Goal: Information Seeking & Learning: Learn about a topic

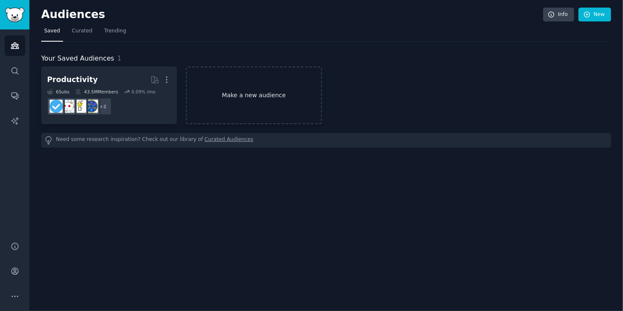
click at [288, 105] on link "Make a new audience" at bounding box center [254, 95] width 136 height 58
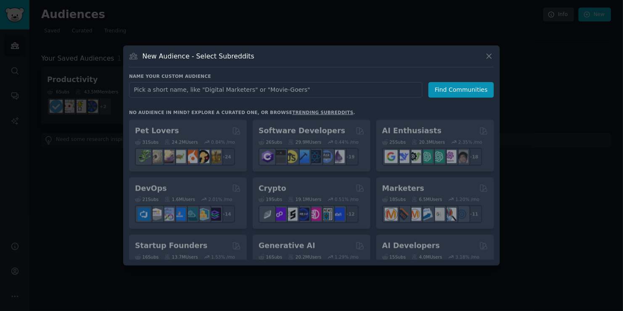
click at [265, 87] on input "text" at bounding box center [276, 90] width 294 height 16
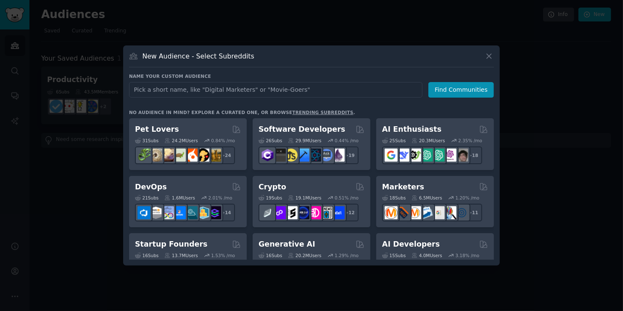
click at [265, 87] on input "text" at bounding box center [276, 90] width 294 height 16
type input "students"
click button "Find Communities" at bounding box center [462, 90] width 66 height 16
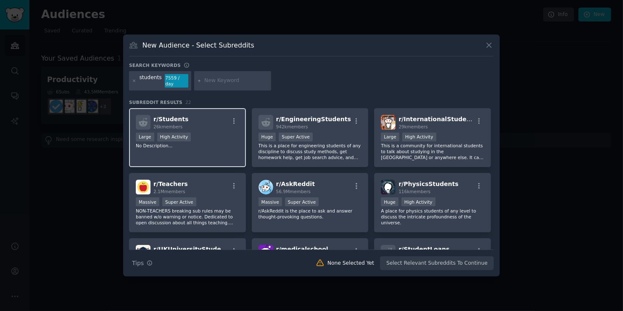
click at [198, 155] on div "r/ Students 26k members Large High Activity No Description..." at bounding box center [187, 137] width 117 height 59
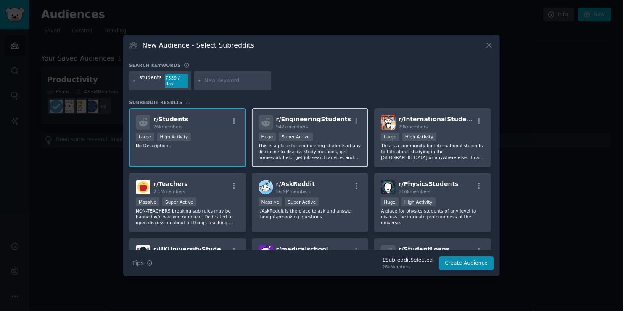
click at [358, 158] on div "r/ EngineeringStudents 942k members >= 95th percentile for submissions / day Hu…" at bounding box center [310, 137] width 117 height 59
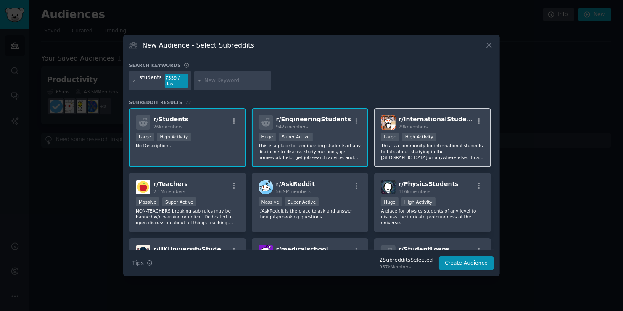
click at [408, 160] on div "r/ InternationalStudents 29k members Large High Activity This is a community fo…" at bounding box center [432, 137] width 117 height 59
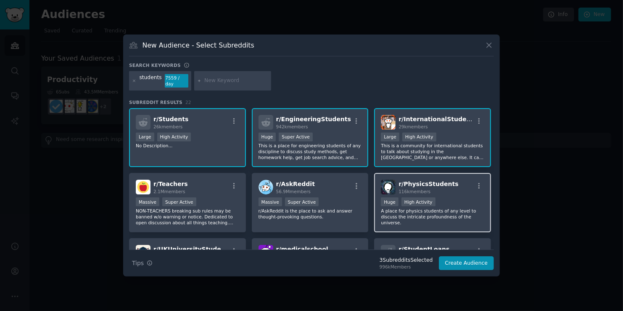
click at [453, 190] on div "r/ PhysicsStudents 116k members" at bounding box center [432, 187] width 103 height 15
click at [460, 160] on div "r/ InternationalStudents 29k members Large High Activity This is a community fo…" at bounding box center [432, 137] width 117 height 59
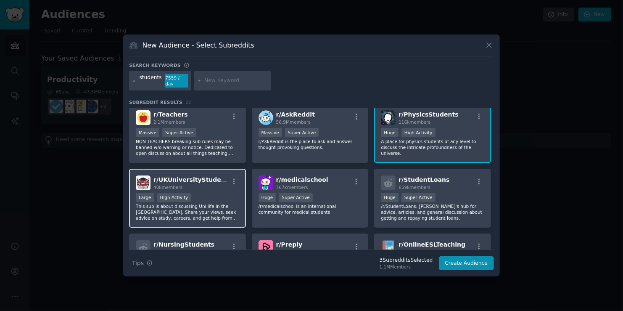
scroll to position [84, 0]
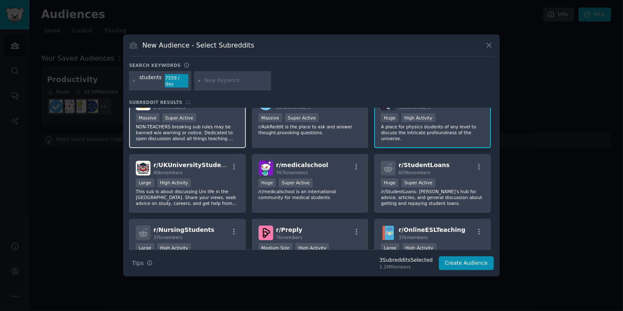
click at [212, 137] on p "NON-TEACHERS breaking sub rules may be banned w/o warning or notice. Dedicated …" at bounding box center [187, 133] width 103 height 18
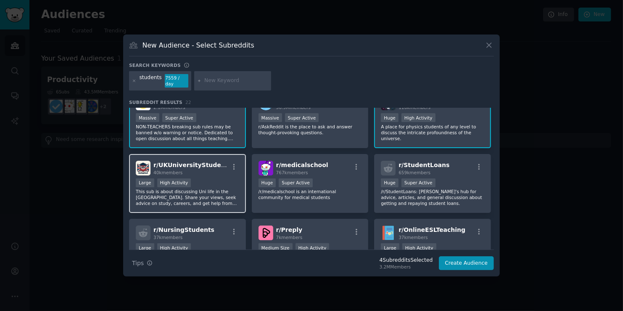
scroll to position [42, 0]
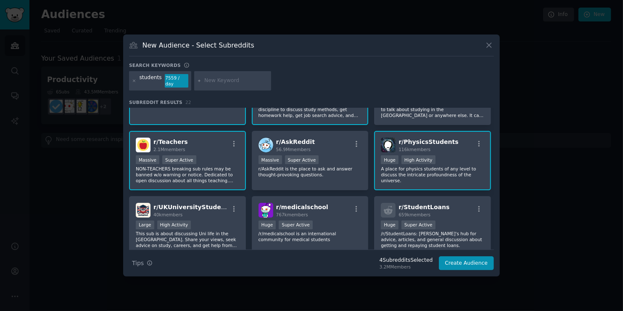
click at [228, 178] on p "NON-TEACHERS breaking sub rules may be banned w/o warning or notice. Dedicated …" at bounding box center [187, 175] width 103 height 18
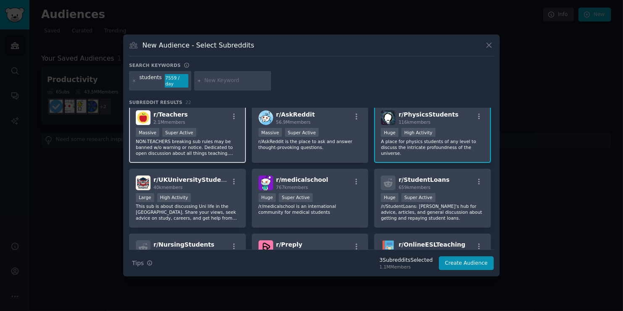
scroll to position [84, 0]
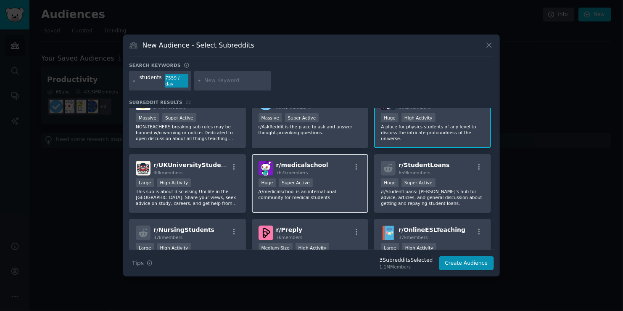
click at [329, 189] on p "/r/medicalschool is an international community for medical students" at bounding box center [310, 194] width 103 height 12
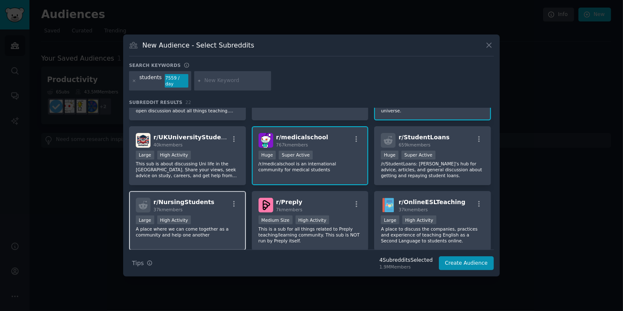
scroll to position [126, 0]
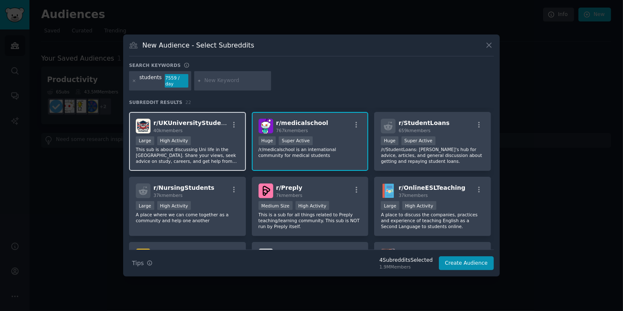
click at [230, 164] on div "r/ UKUniversityStudents 40k members Large High Activity This sub is about discu…" at bounding box center [187, 141] width 117 height 59
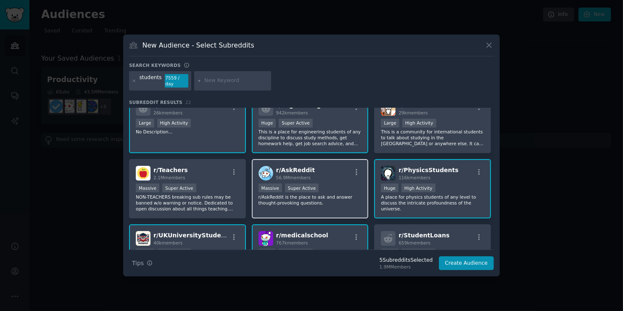
scroll to position [0, 0]
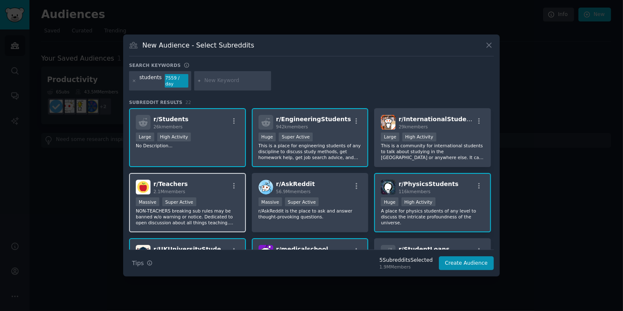
click at [221, 197] on div "Massive Super Active" at bounding box center [187, 202] width 103 height 11
click at [219, 197] on div "Massive Super Active" at bounding box center [187, 202] width 103 height 11
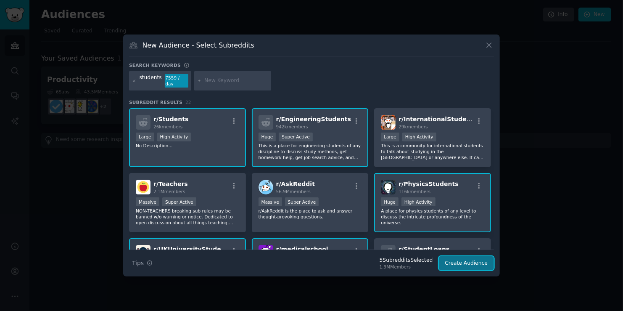
click at [464, 261] on button "Create Audience" at bounding box center [467, 263] width 56 height 14
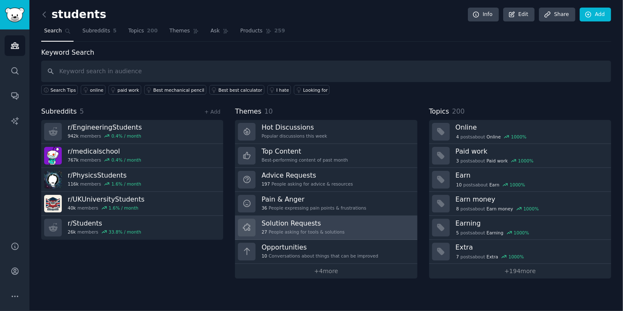
click at [357, 231] on link "Solution Requests 27 People asking for tools & solutions" at bounding box center [326, 228] width 182 height 24
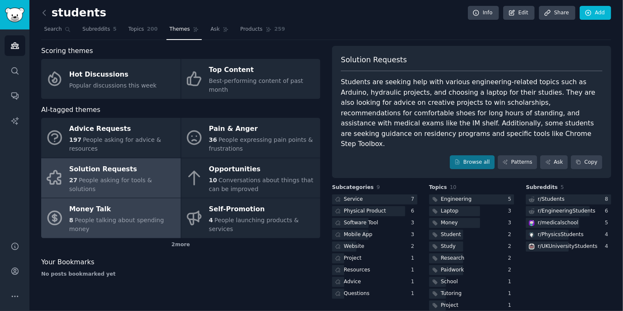
scroll to position [3, 0]
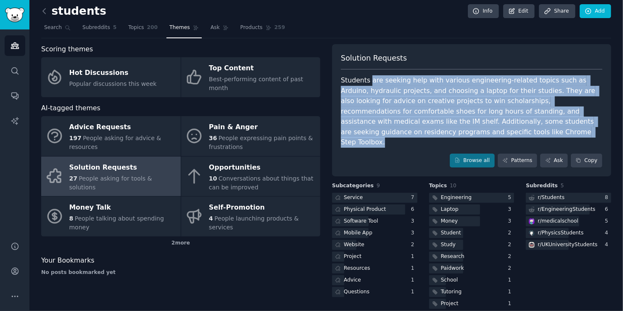
drag, startPoint x: 437, startPoint y: 131, endPoint x: 368, endPoint y: 81, distance: 85.1
click at [368, 81] on div "Students are seeking help with various engineering-related topics such as Ardui…" at bounding box center [472, 111] width 262 height 72
click at [375, 103] on div "Students are seeking help with various engineering-related topics such as Ardui…" at bounding box center [472, 111] width 262 height 72
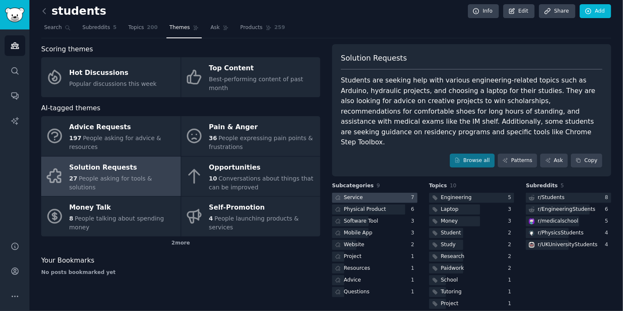
click at [370, 193] on div at bounding box center [374, 198] width 85 height 11
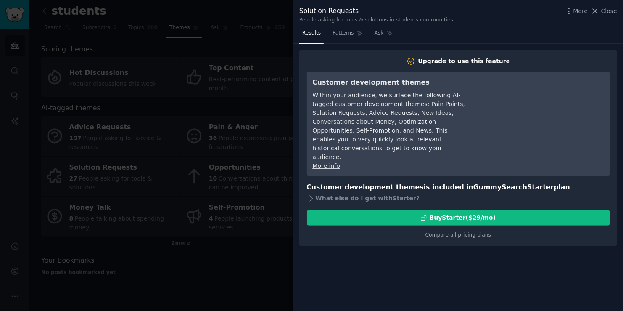
click at [267, 66] on div at bounding box center [311, 155] width 623 height 311
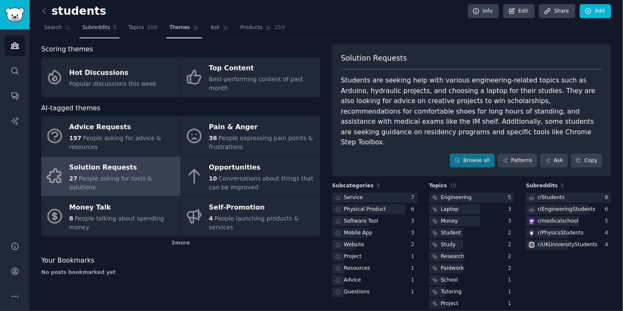
click at [102, 28] on span "Subreddits" at bounding box center [96, 28] width 28 height 8
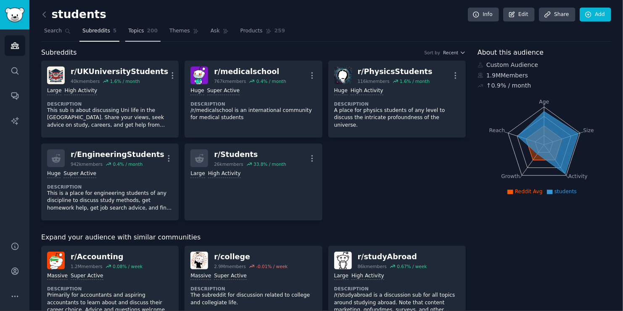
click at [127, 35] on link "Topics 200" at bounding box center [142, 32] width 35 height 17
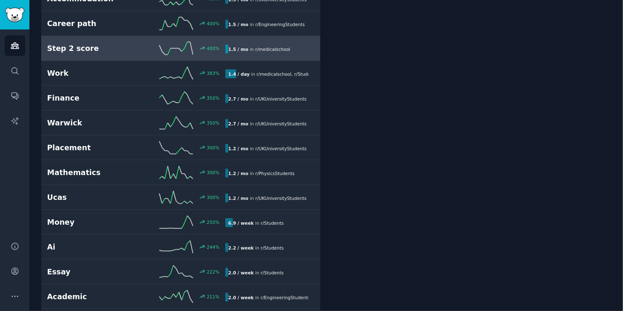
scroll to position [421, 0]
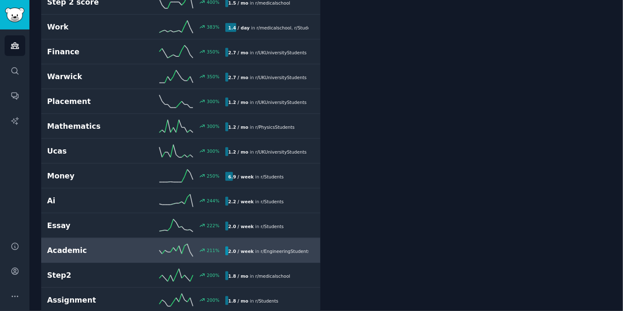
click at [111, 244] on div "Academic 211 % 2.0 / week in r/ EngineeringStudents , r/ Students" at bounding box center [181, 250] width 268 height 13
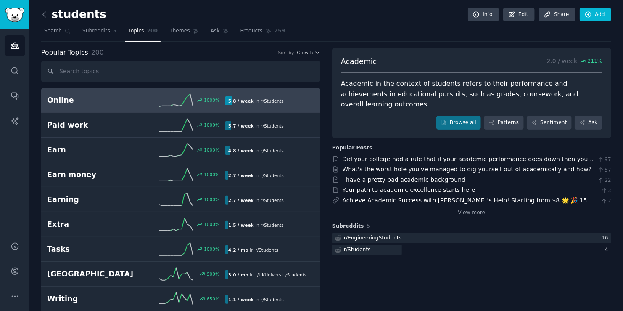
click at [120, 101] on h2 "Online" at bounding box center [91, 100] width 89 height 11
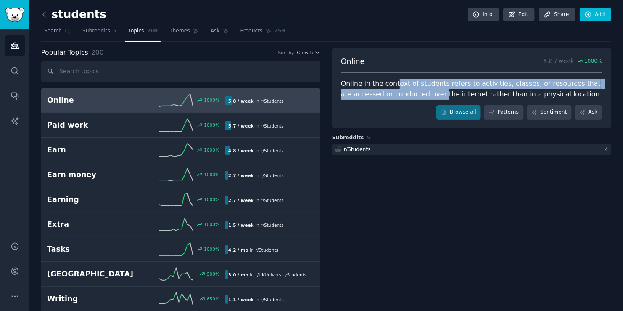
drag, startPoint x: 420, startPoint y: 89, endPoint x: 391, endPoint y: 78, distance: 30.8
click at [391, 79] on div "Online in the context of students refers to activities, classes, or resources t…" at bounding box center [472, 89] width 262 height 21
click at [389, 91] on div "Online in the context of students refers to activities, classes, or resources t…" at bounding box center [472, 89] width 262 height 21
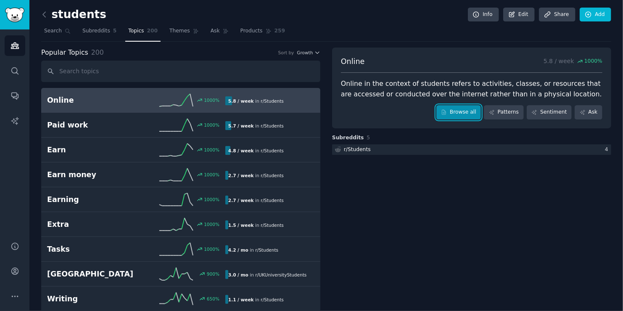
click at [467, 114] on link "Browse all" at bounding box center [459, 112] width 45 height 14
